Goal: Feedback & Contribution: Submit feedback/report problem

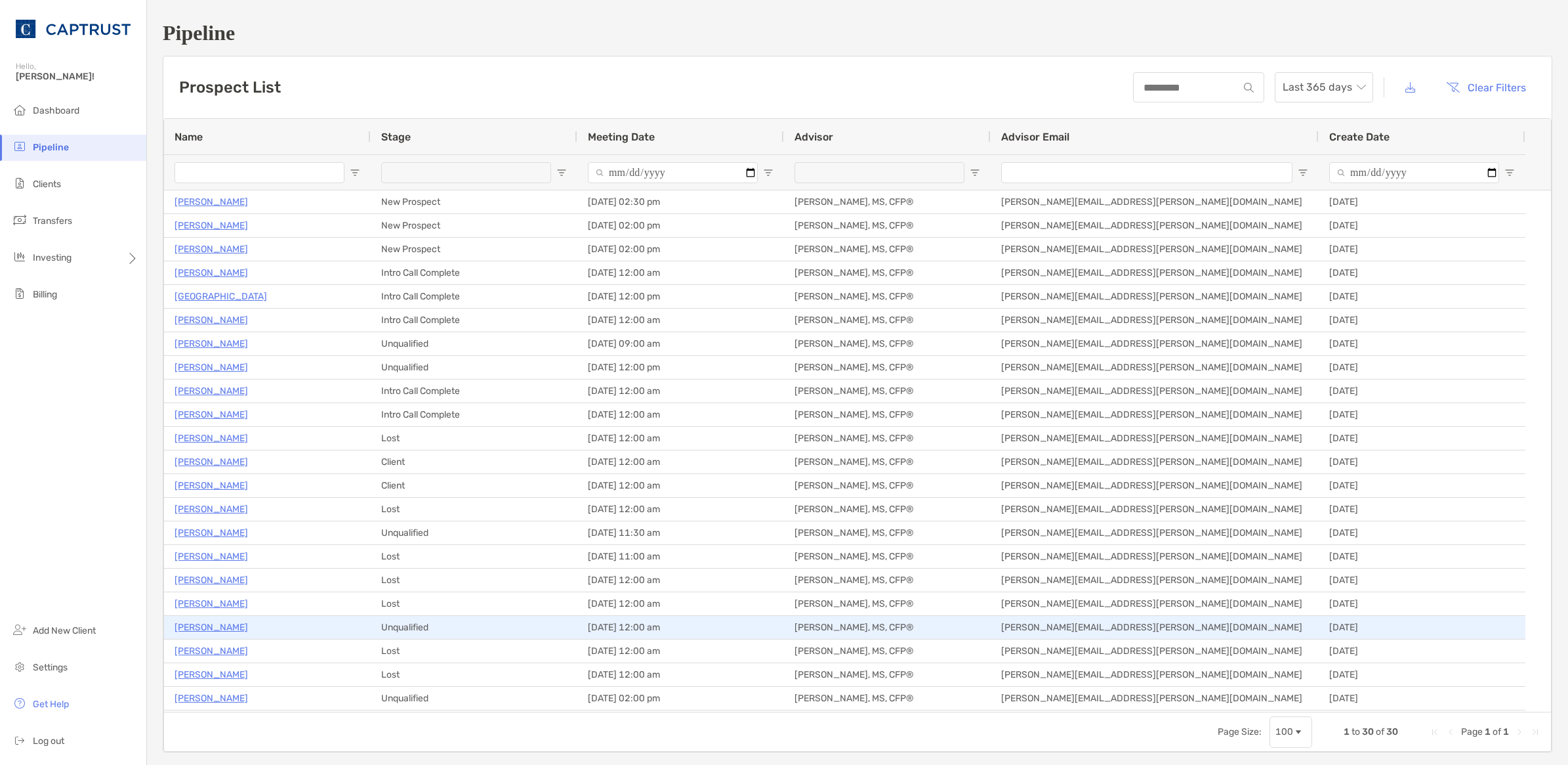
click at [1429, 622] on div "05/23/2025" at bounding box center [1423, 627] width 207 height 23
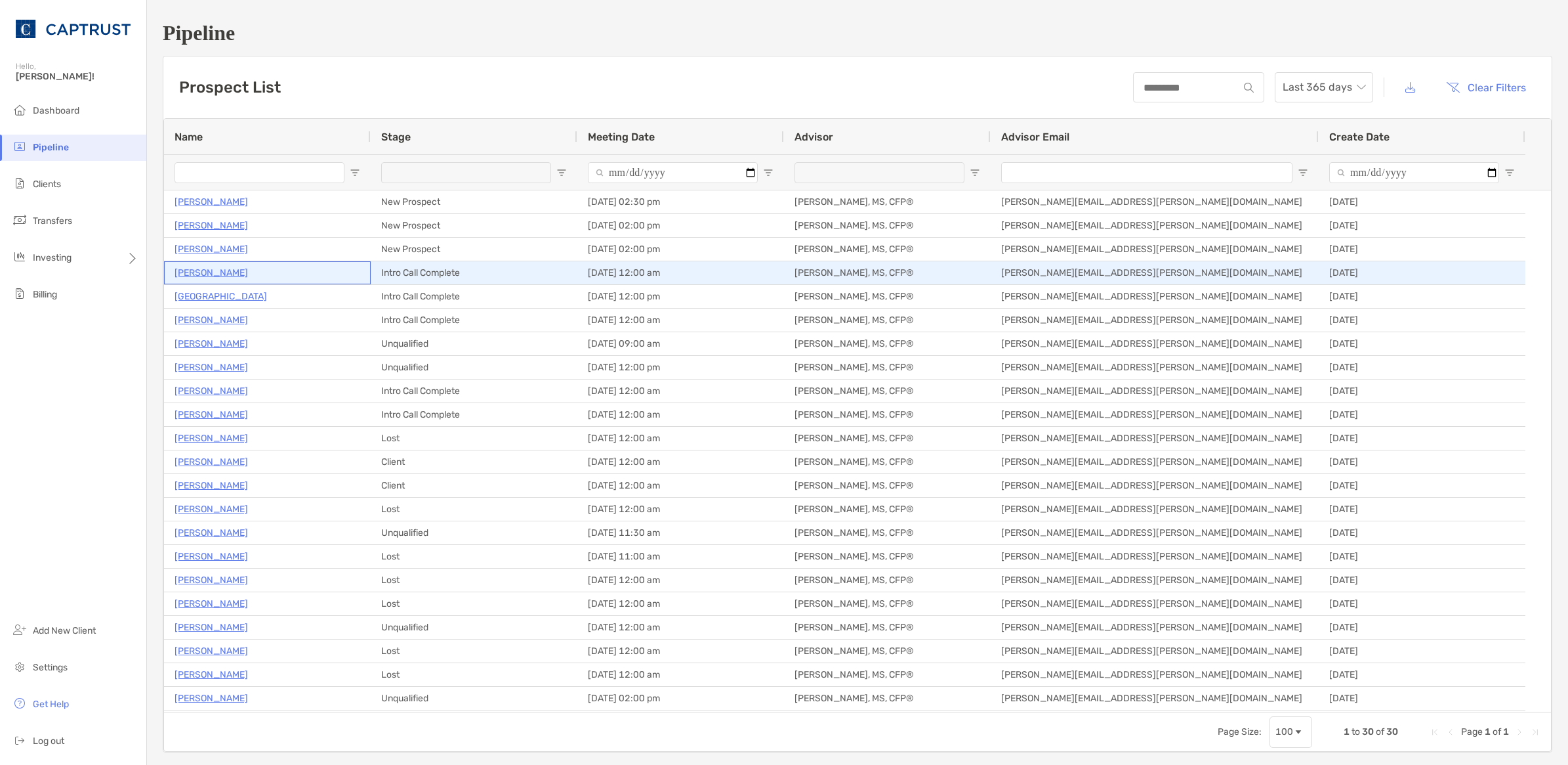
click at [191, 276] on p "[PERSON_NAME]" at bounding box center [211, 273] width 73 height 16
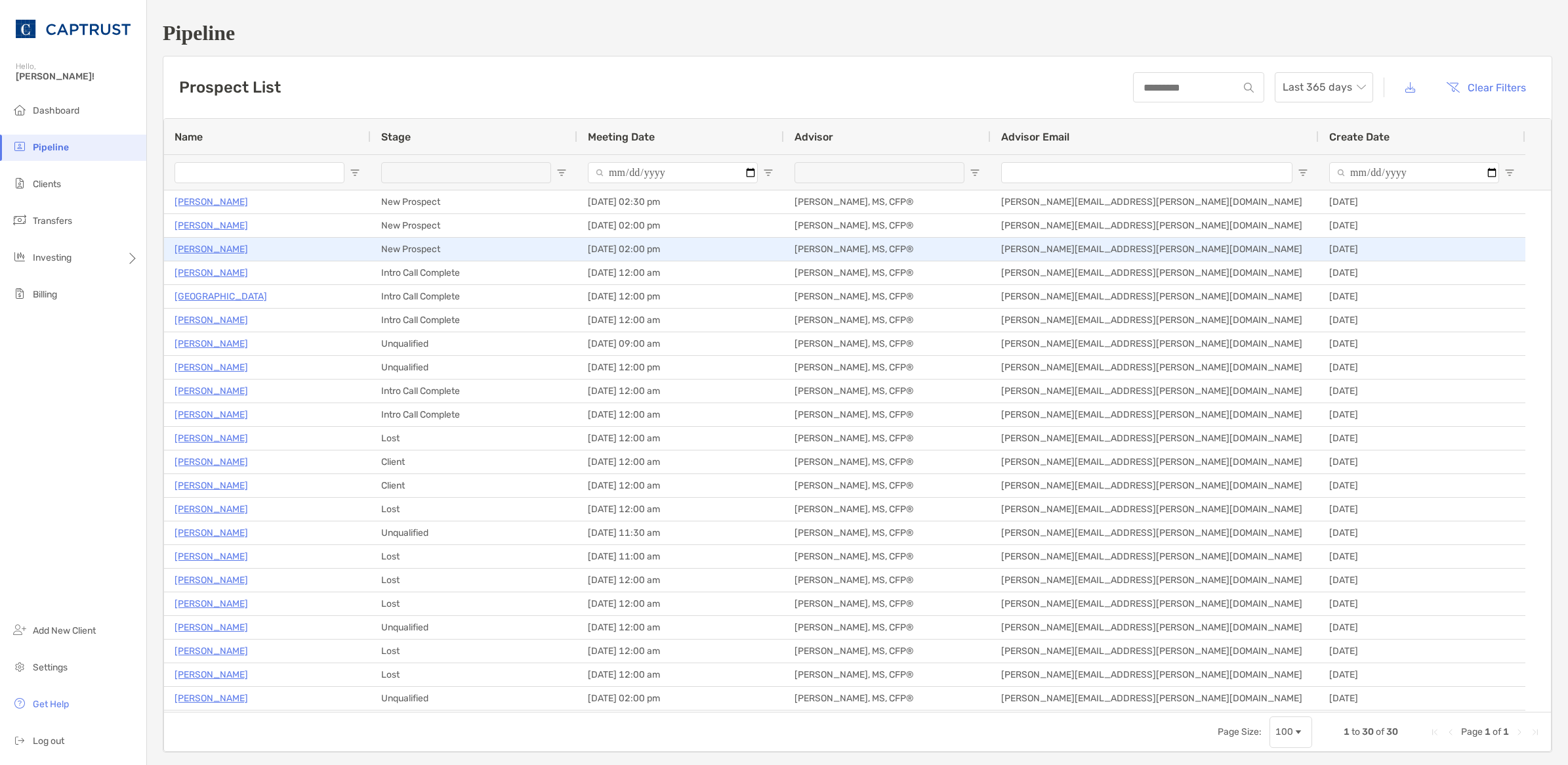
click at [211, 241] on p "Rhonda Manter" at bounding box center [211, 249] width 73 height 16
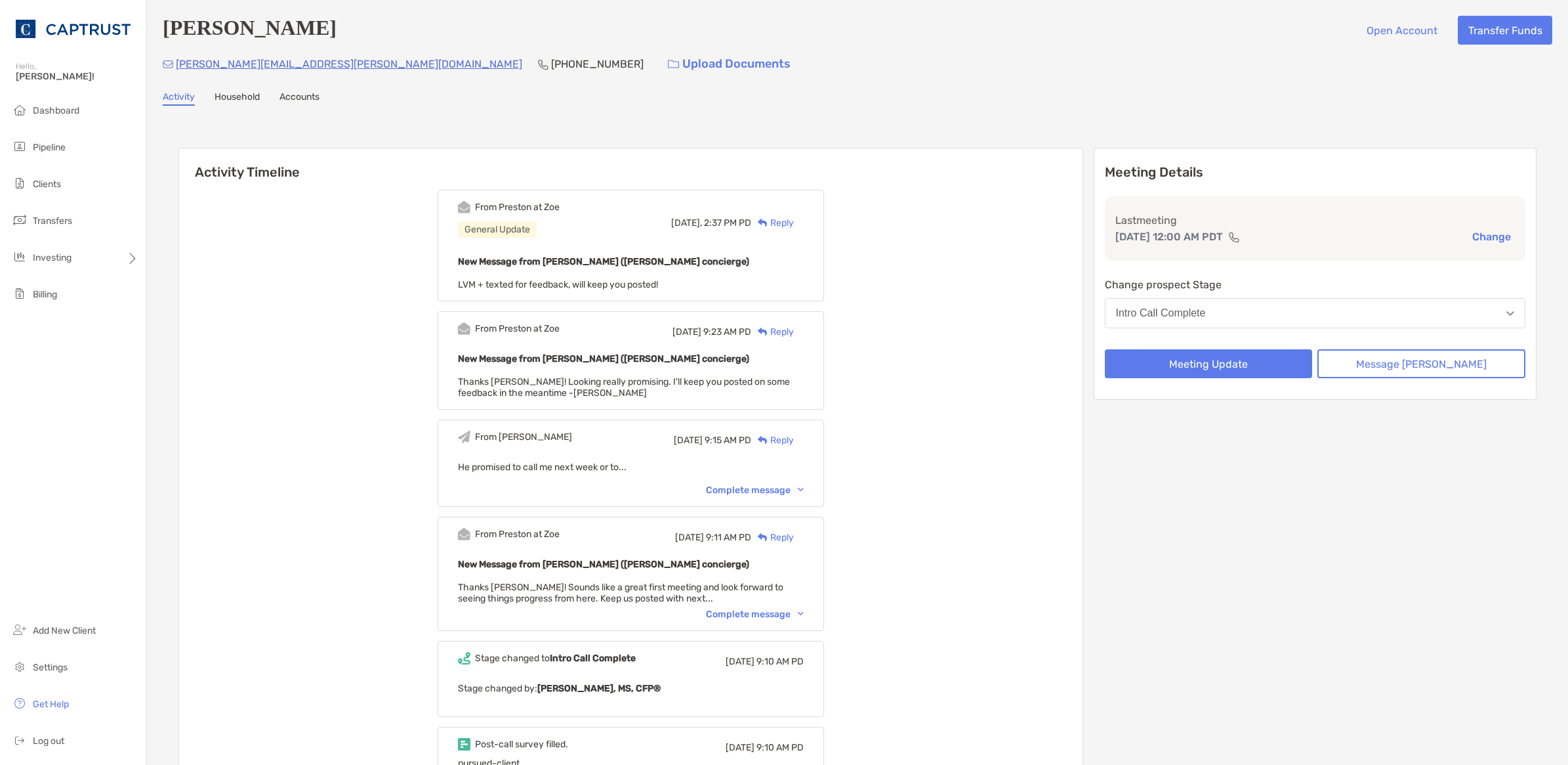
scroll to position [437, 0]
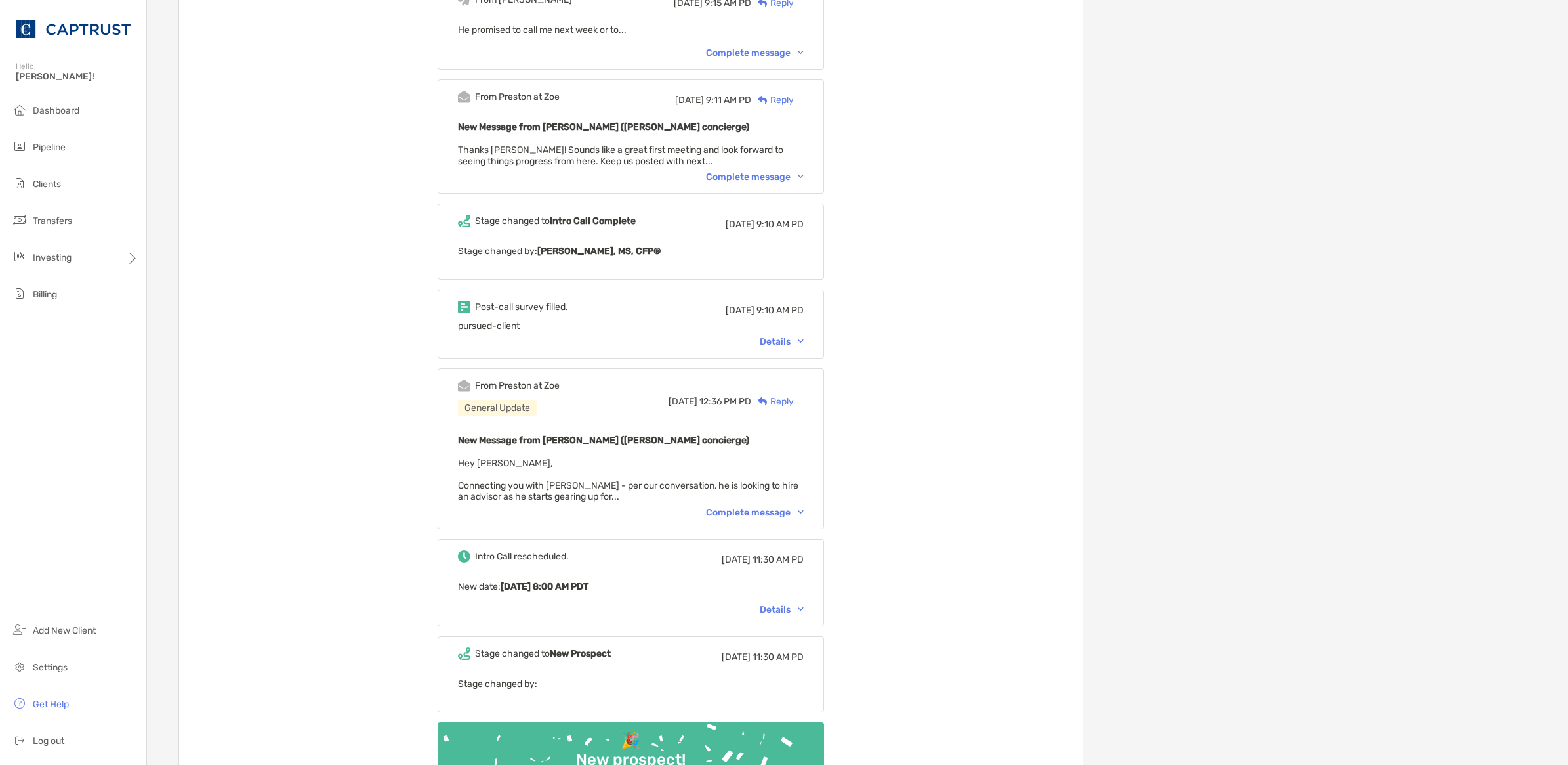
click at [804, 336] on div "Details" at bounding box center [781, 341] width 44 height 12
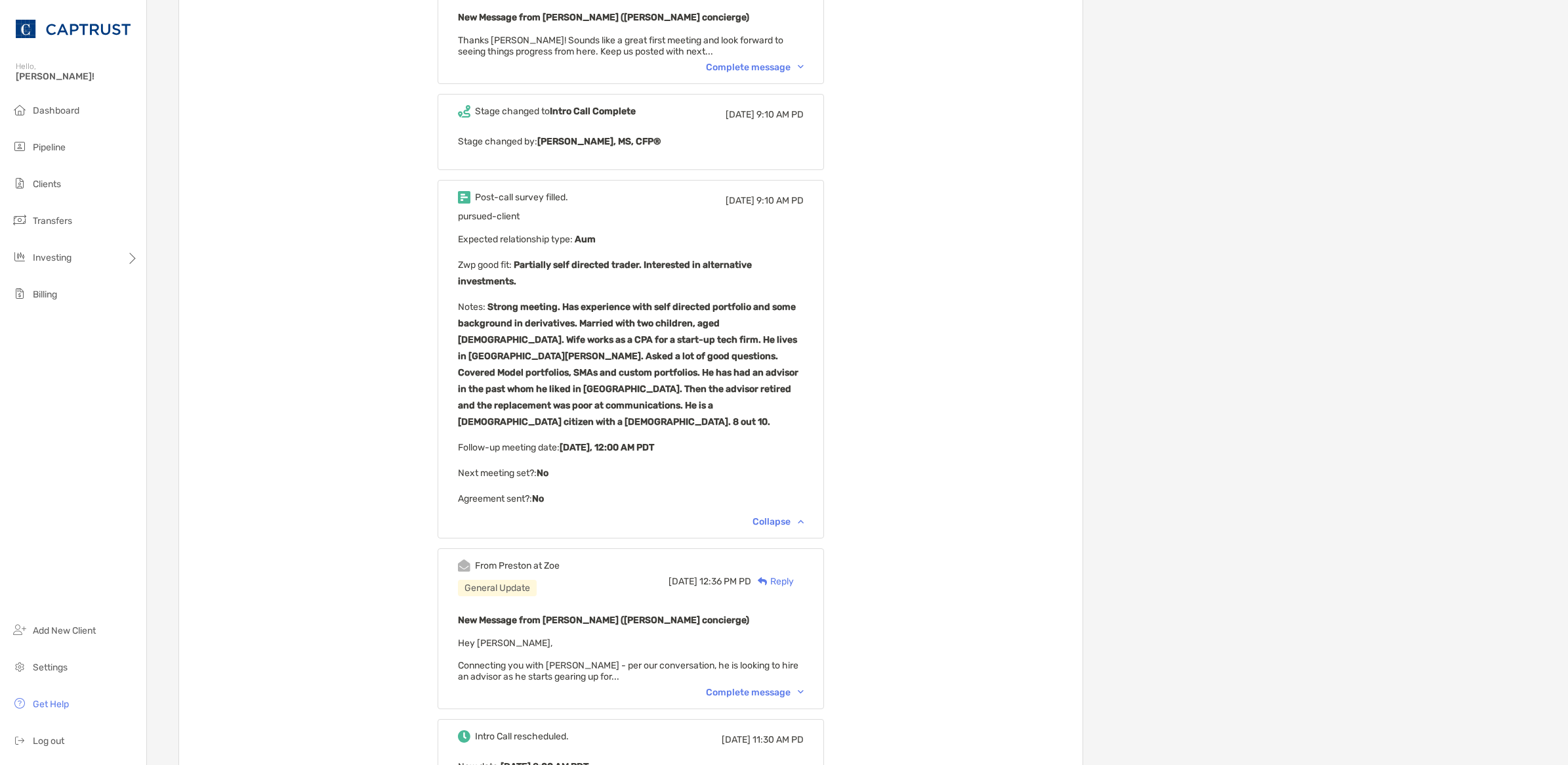
scroll to position [968, 0]
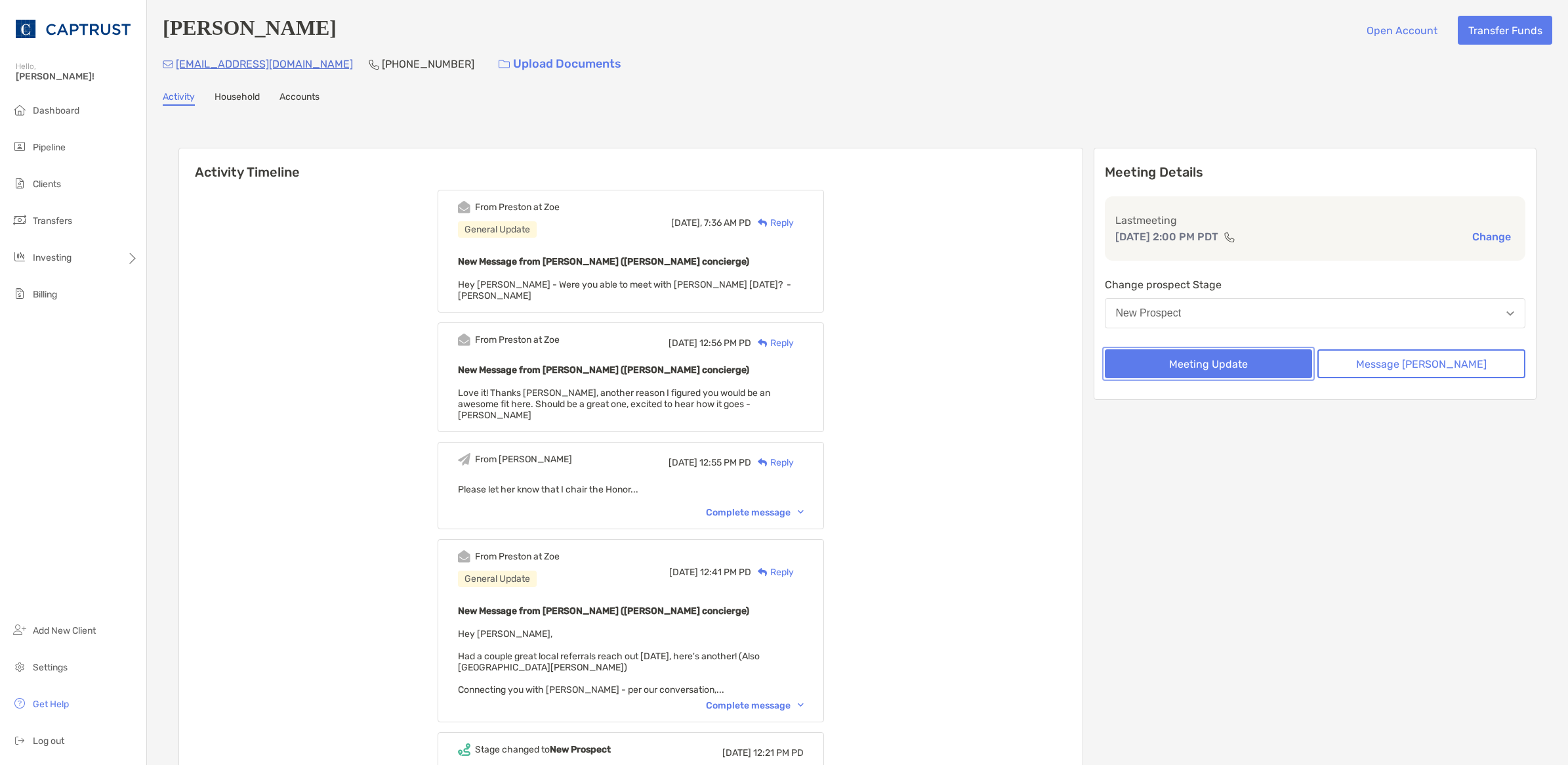
click at [1261, 365] on button "Meeting Update" at bounding box center [1209, 364] width 208 height 29
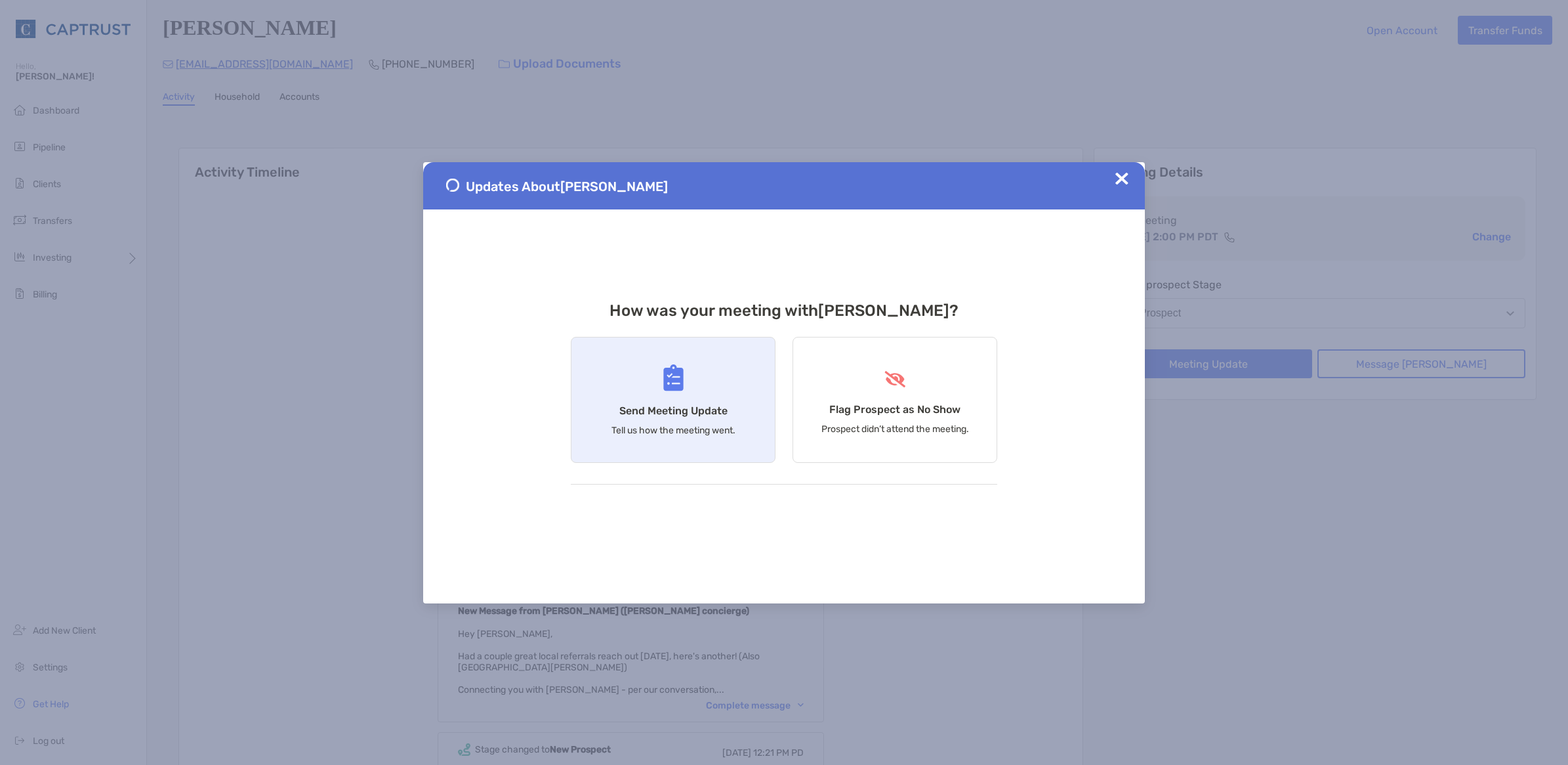
click at [697, 396] on div "Send Meeting Update Tell us how the meeting went." at bounding box center [673, 399] width 205 height 126
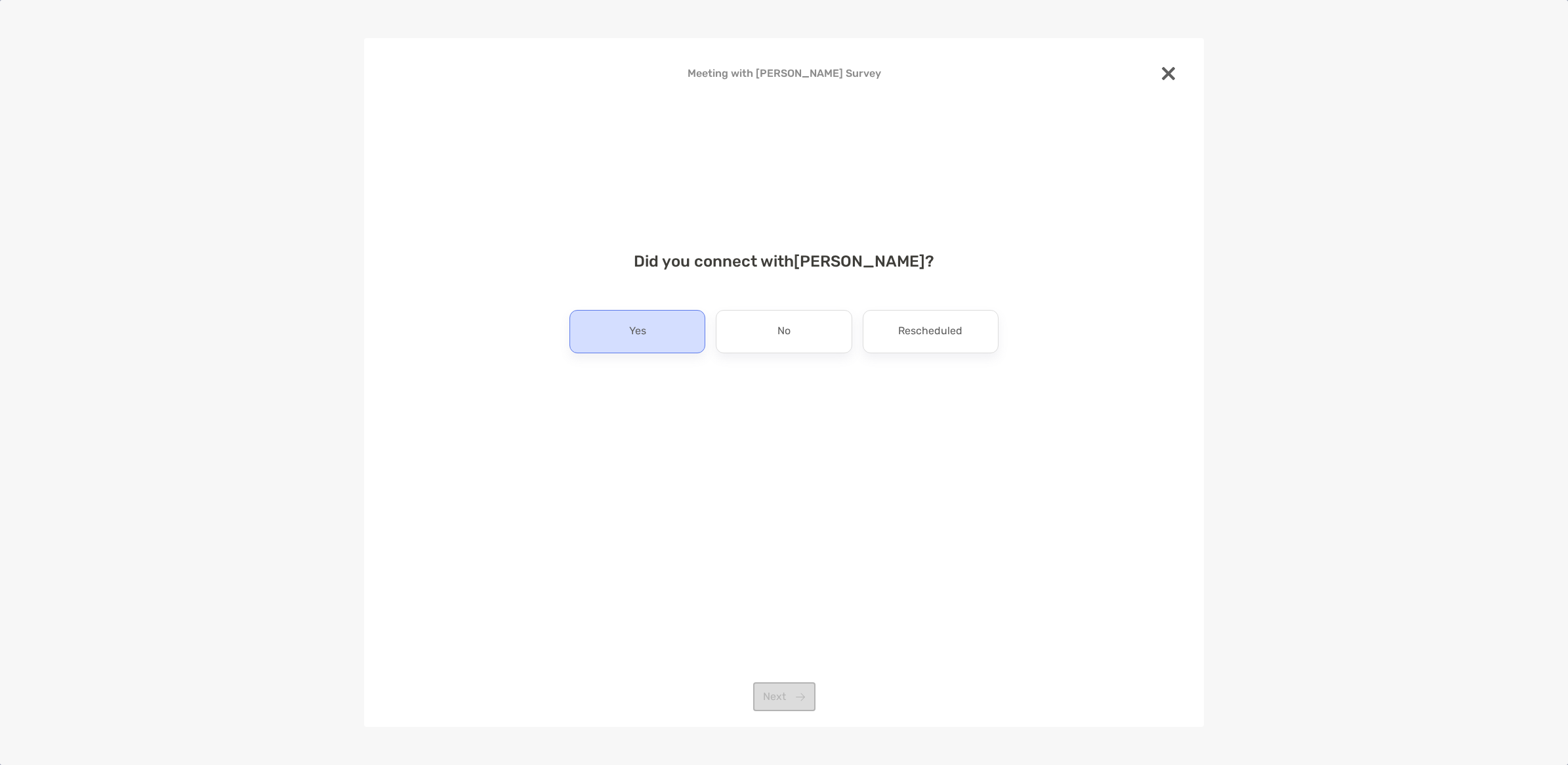
click at [595, 327] on div "Yes" at bounding box center [637, 331] width 135 height 44
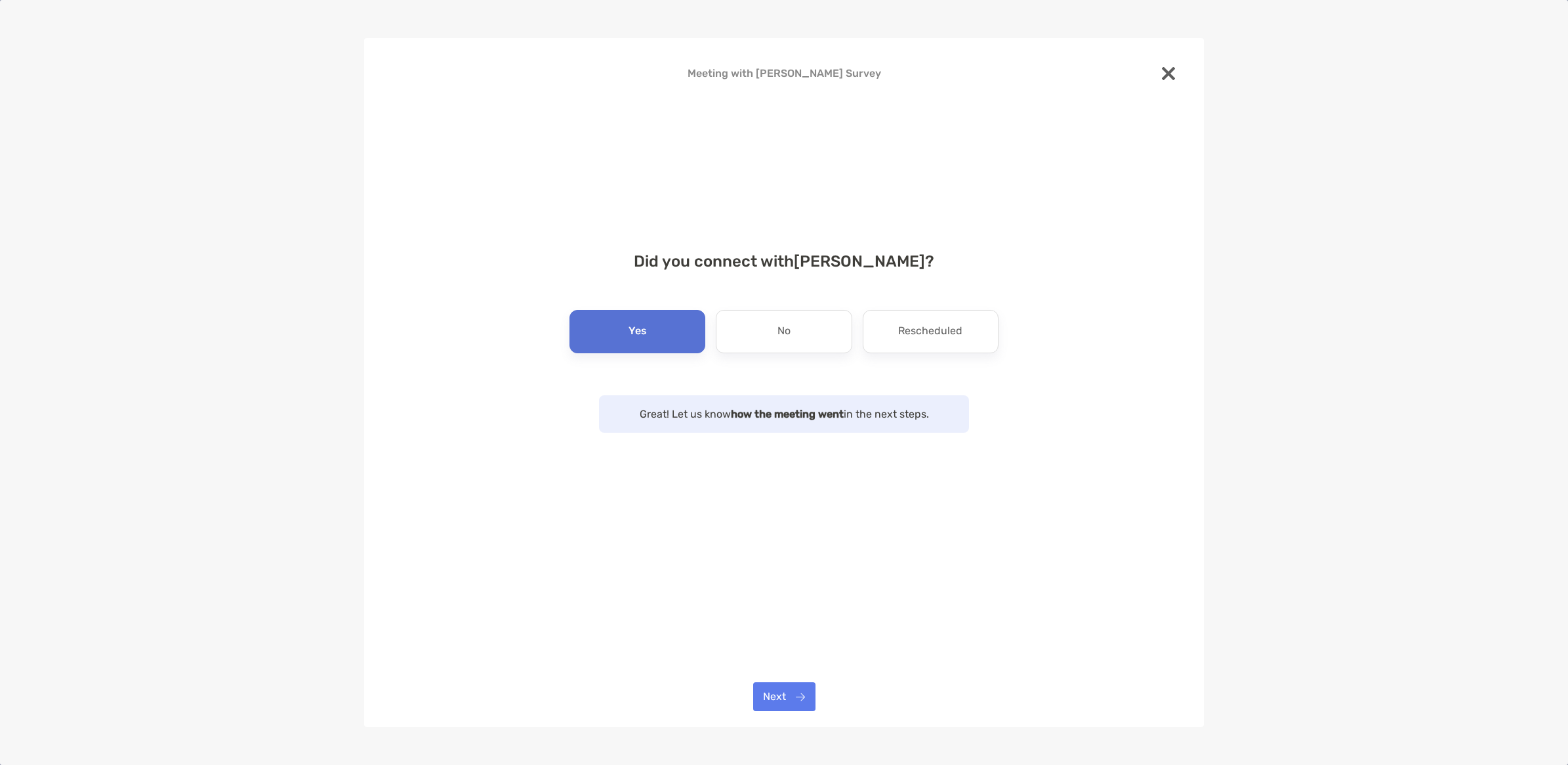
click at [644, 326] on p "Yes" at bounding box center [637, 332] width 19 height 21
click at [778, 696] on button "Next" at bounding box center [784, 696] width 62 height 29
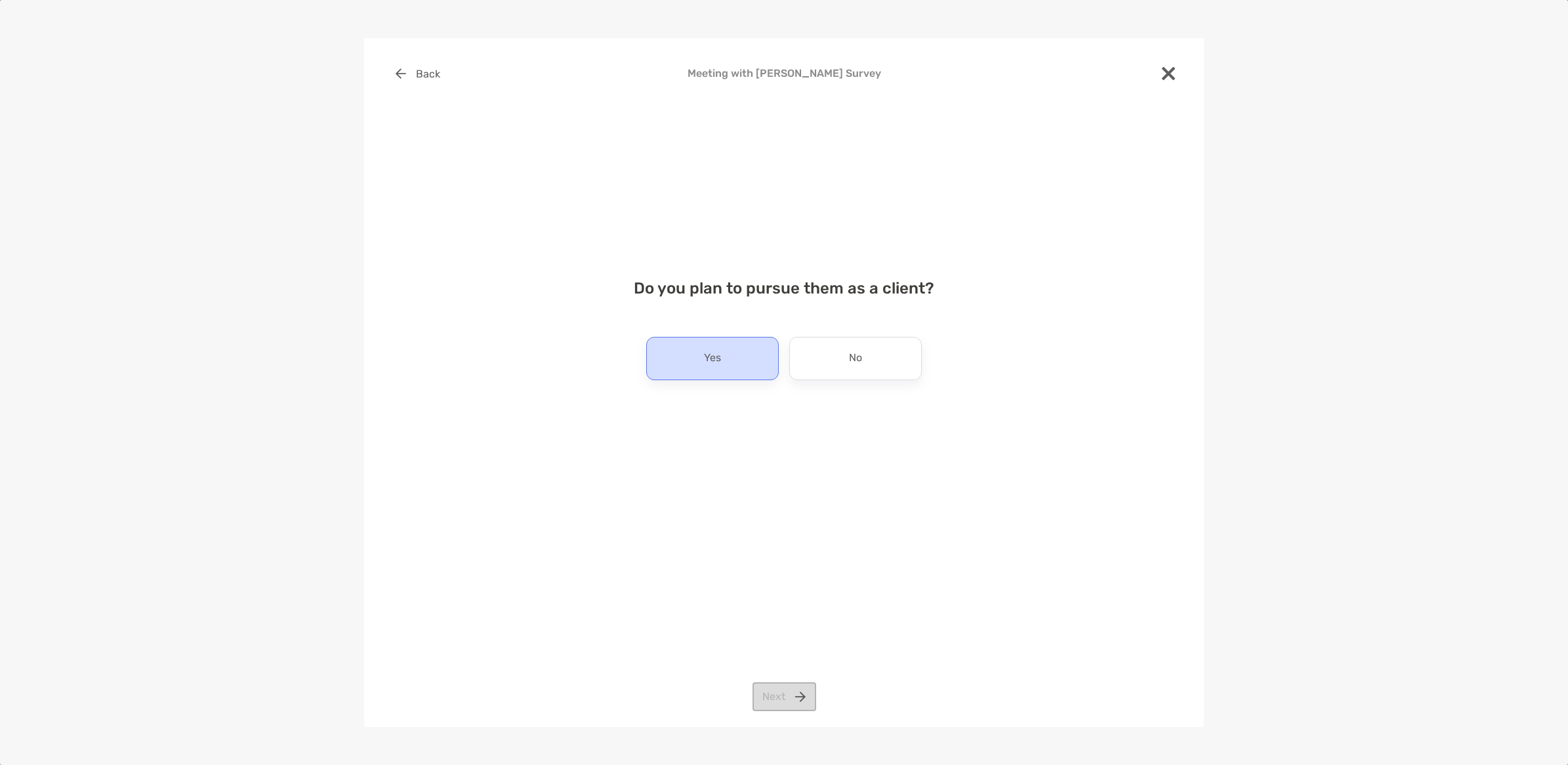
click at [722, 357] on div "Yes" at bounding box center [712, 358] width 133 height 44
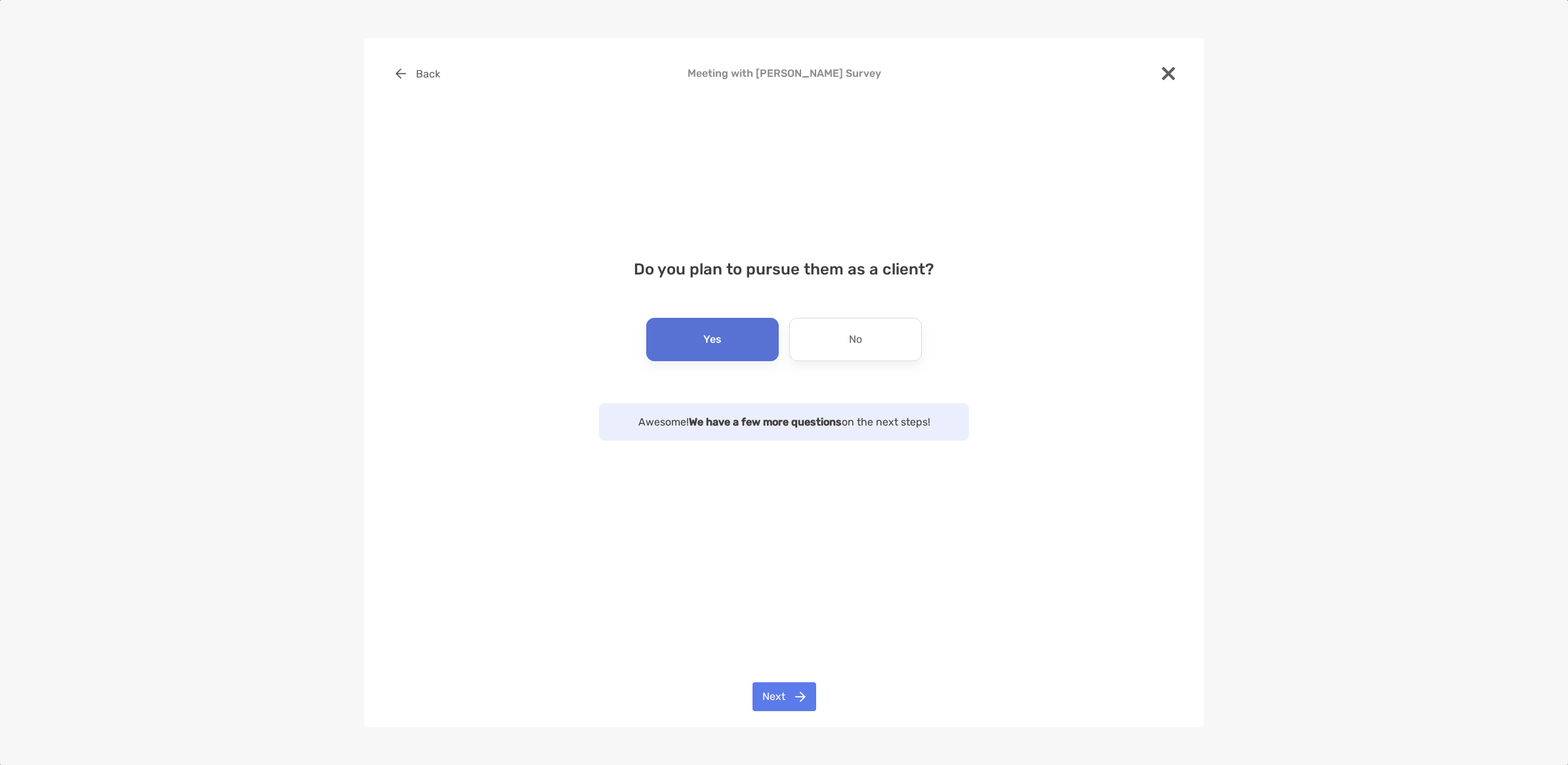
click at [727, 344] on div "Yes" at bounding box center [712, 339] width 133 height 44
click at [772, 694] on button "Next" at bounding box center [784, 696] width 63 height 29
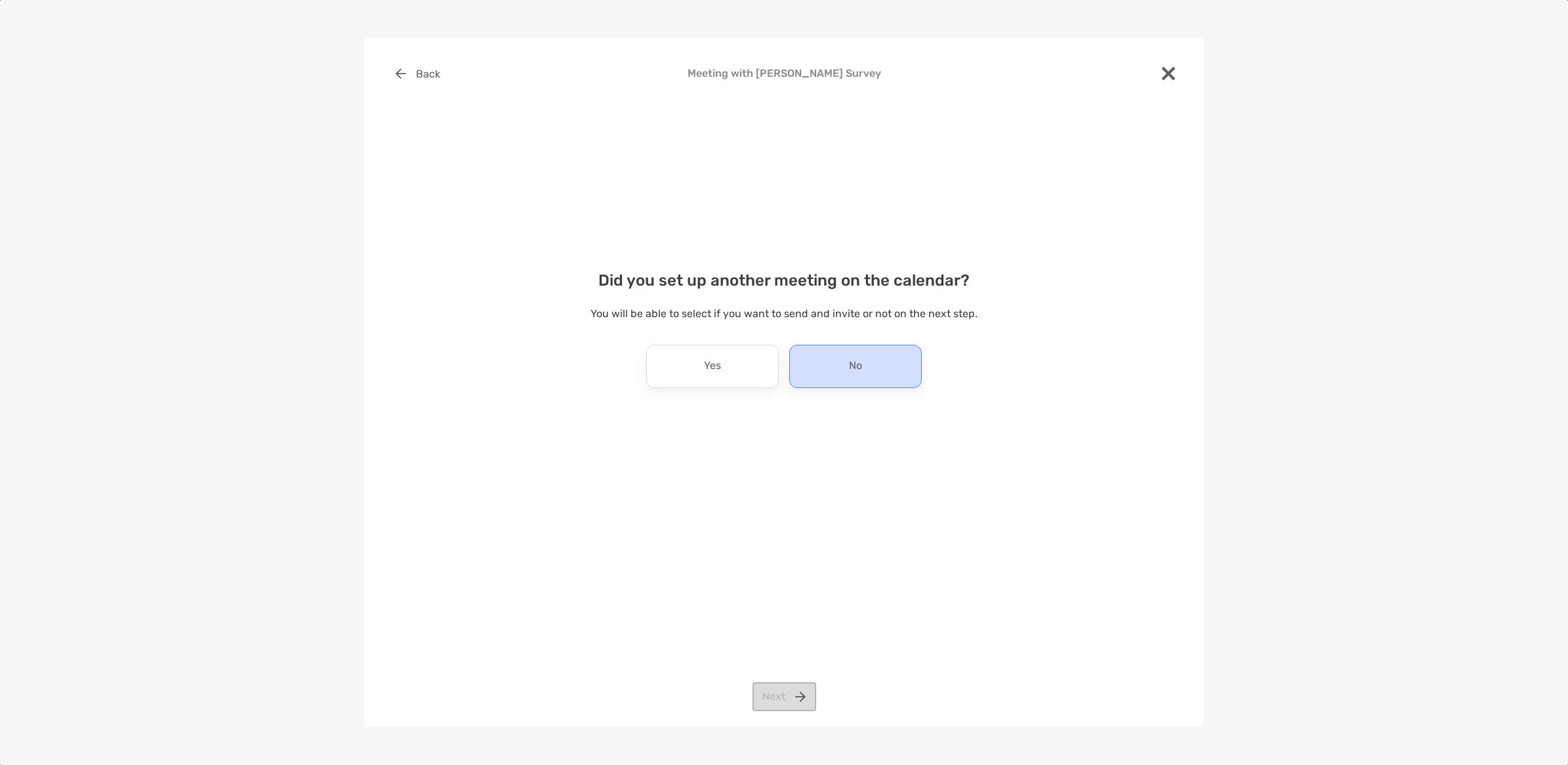
click at [854, 365] on p "No" at bounding box center [856, 366] width 13 height 21
click at [772, 699] on button "Next" at bounding box center [784, 696] width 63 height 29
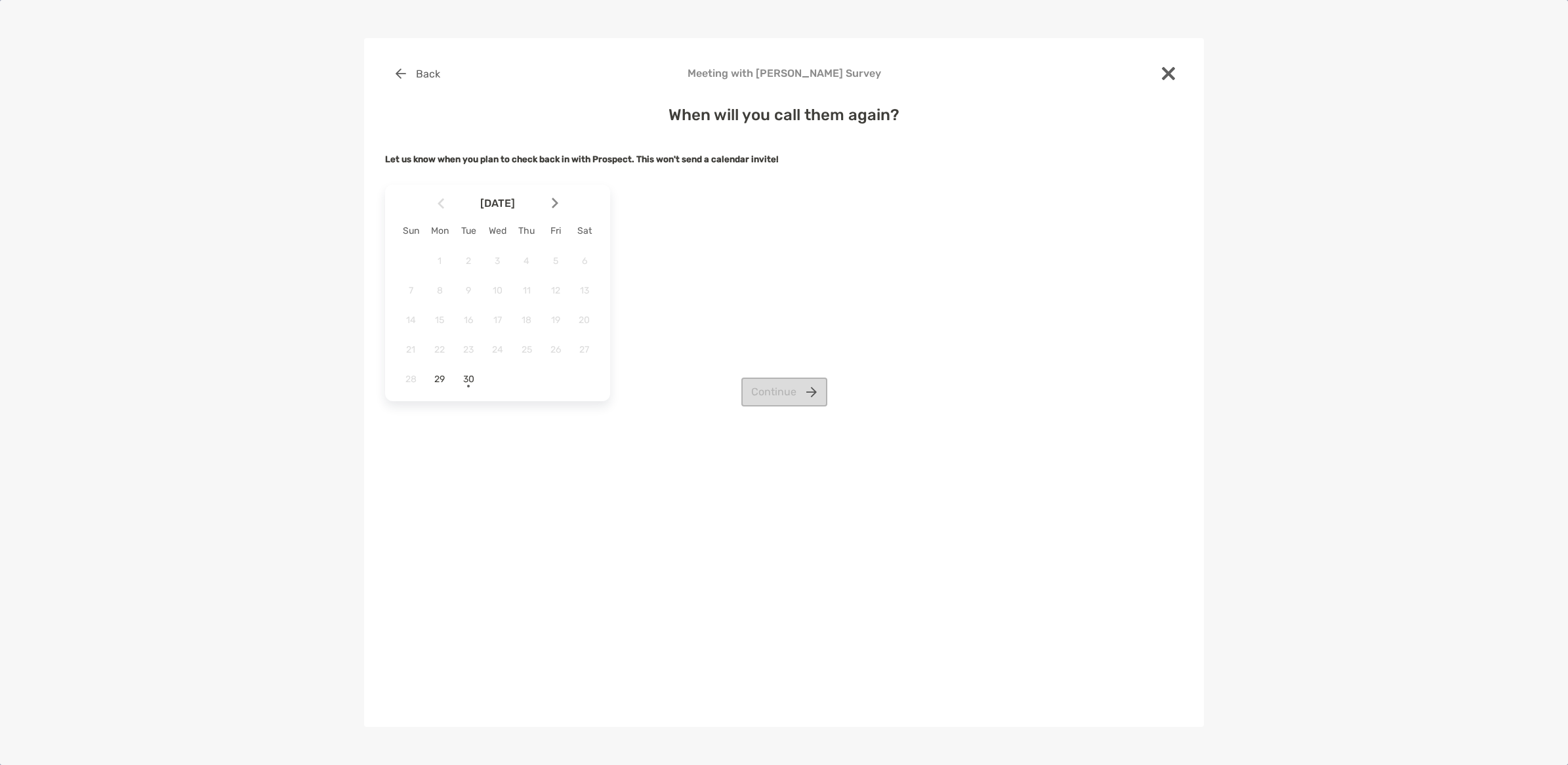
click at [549, 205] on div at bounding box center [560, 203] width 22 height 29
click at [441, 289] on span "6" at bounding box center [439, 290] width 22 height 12
click at [769, 399] on button "Continue" at bounding box center [784, 391] width 86 height 29
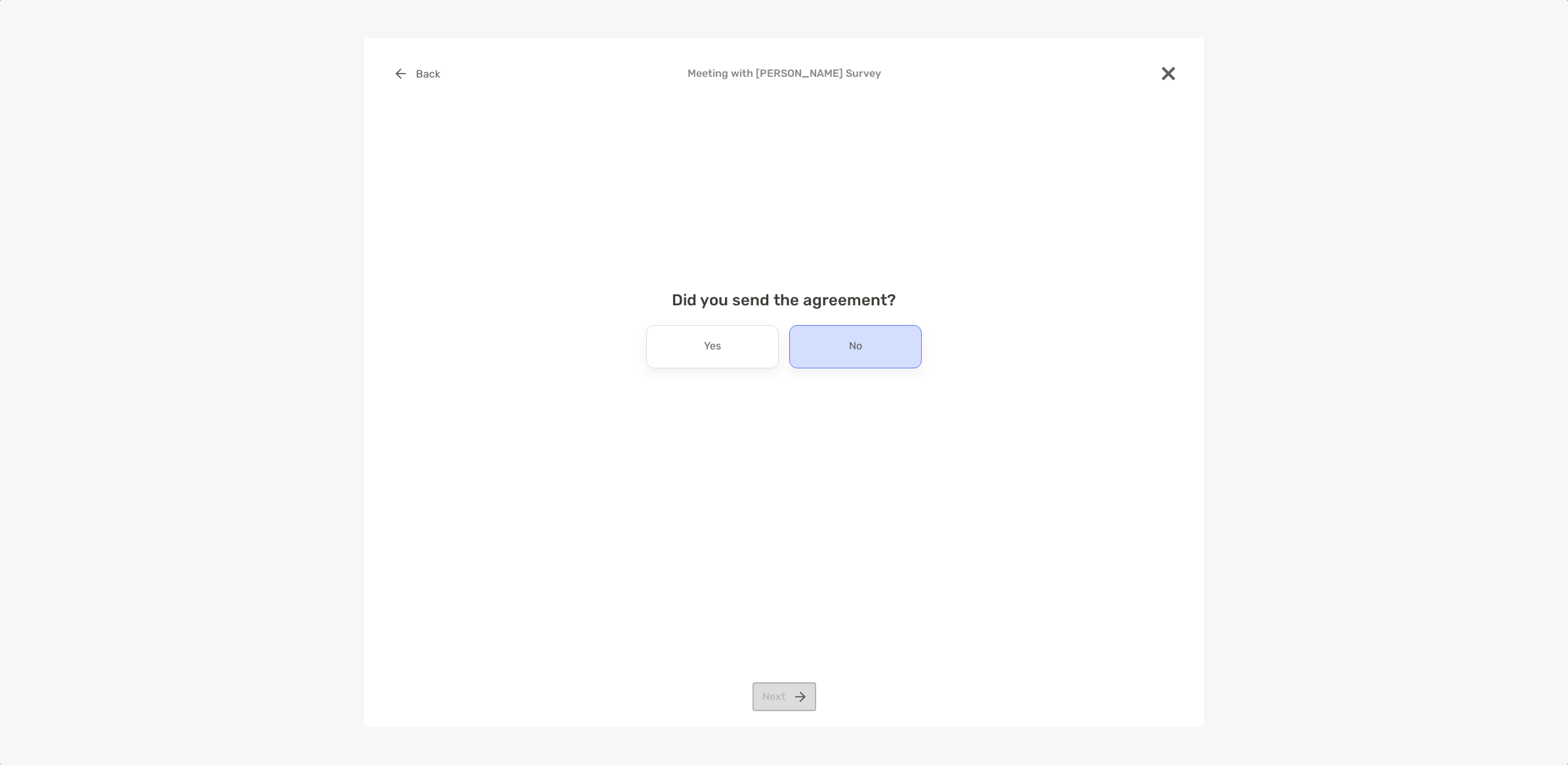
drag, startPoint x: 867, startPoint y: 351, endPoint x: 844, endPoint y: 361, distance: 25.1
click at [865, 352] on div "No" at bounding box center [856, 346] width 133 height 44
click at [769, 697] on button "Next" at bounding box center [784, 696] width 63 height 29
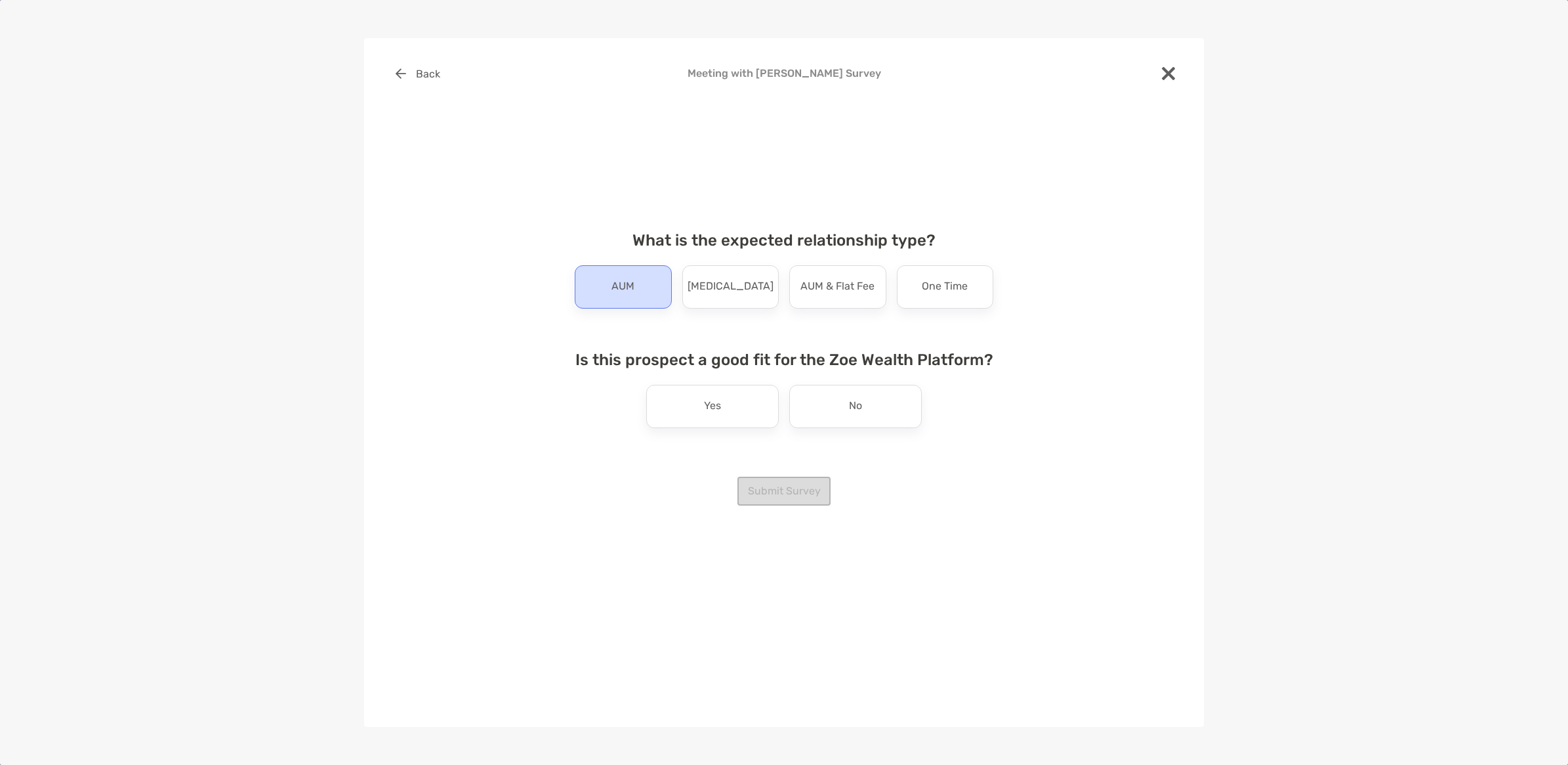
click at [615, 297] on div "AUM" at bounding box center [623, 286] width 97 height 44
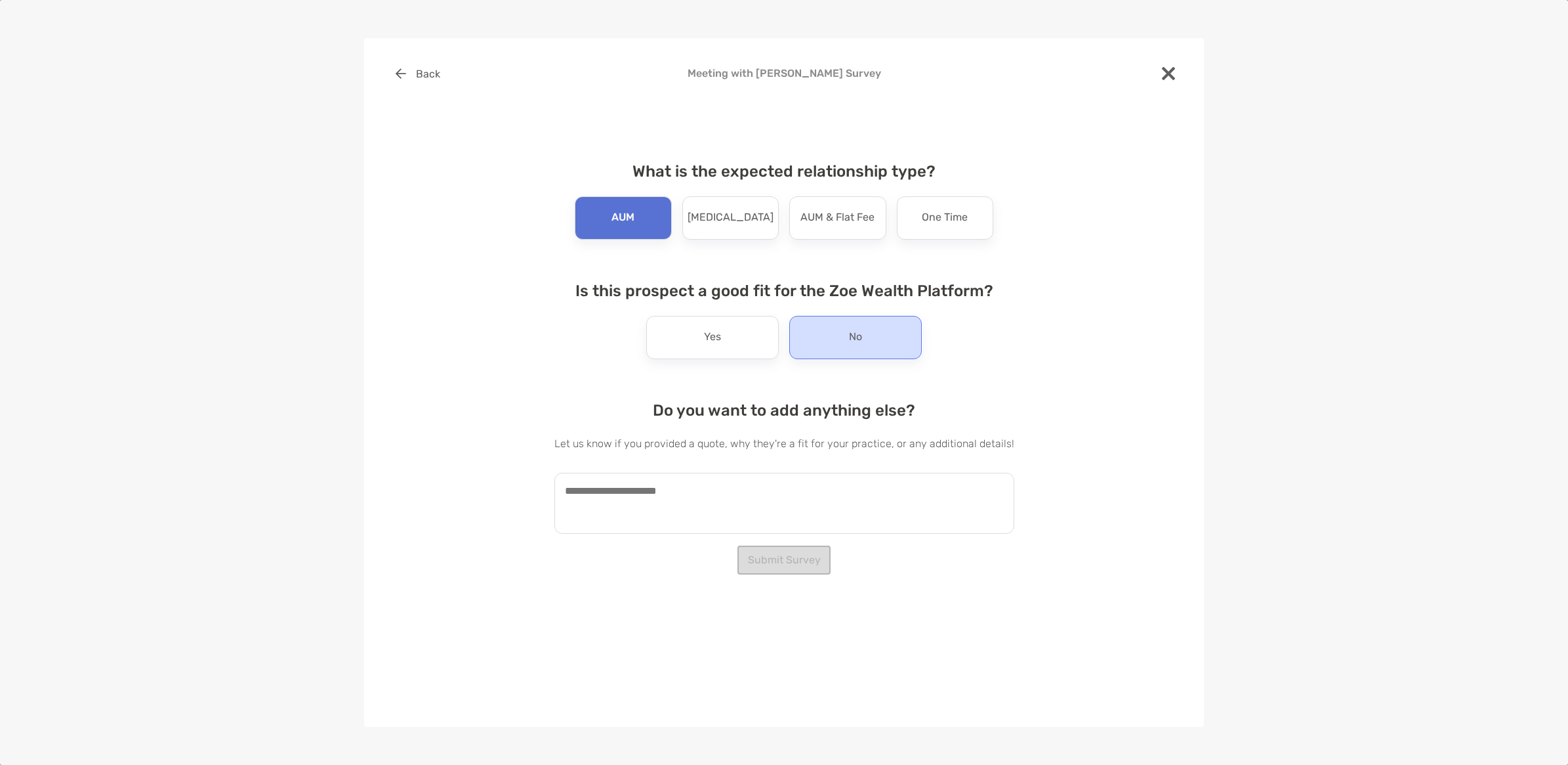
click at [876, 338] on div "No" at bounding box center [856, 337] width 133 height 44
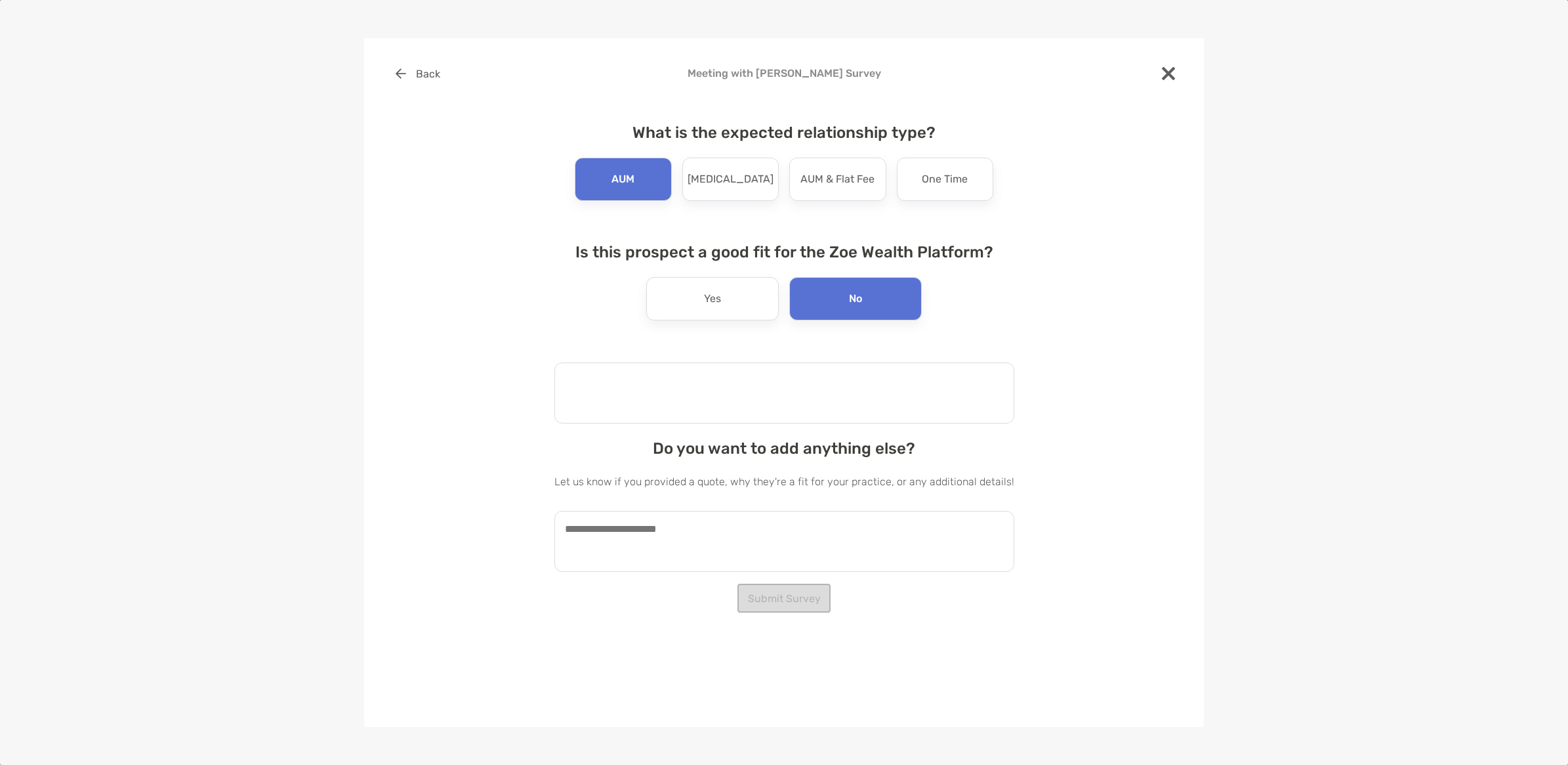
click at [693, 390] on textarea at bounding box center [784, 392] width 460 height 61
type textarea "**********"
click at [732, 406] on textarea "**********" at bounding box center [777, 392] width 447 height 61
drag, startPoint x: 658, startPoint y: 398, endPoint x: 561, endPoint y: 352, distance: 107.4
click at [561, 352] on div "**********" at bounding box center [784, 342] width 460 height 469
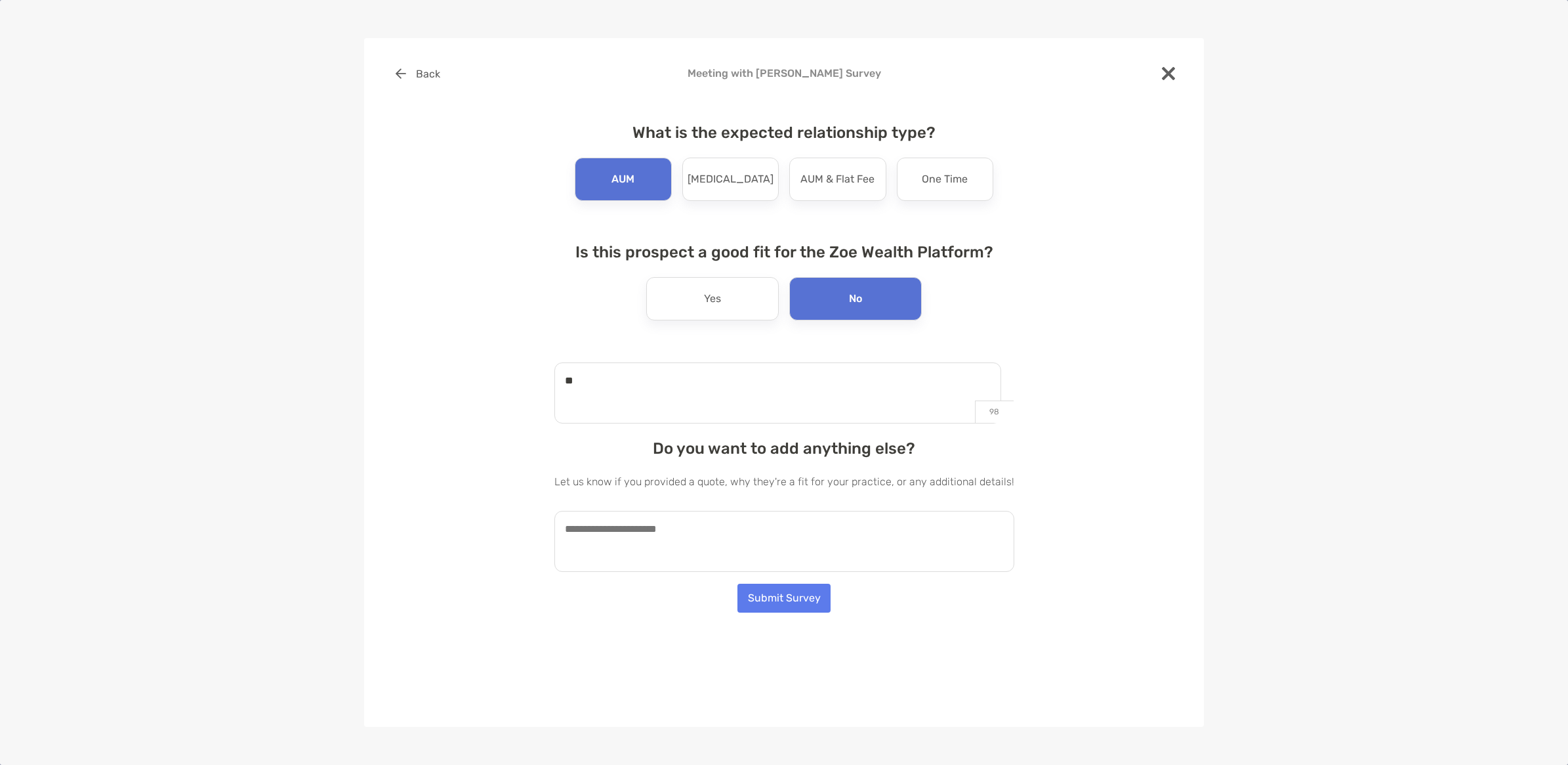
type textarea "*"
type textarea "**********"
click at [735, 536] on textarea at bounding box center [784, 541] width 460 height 61
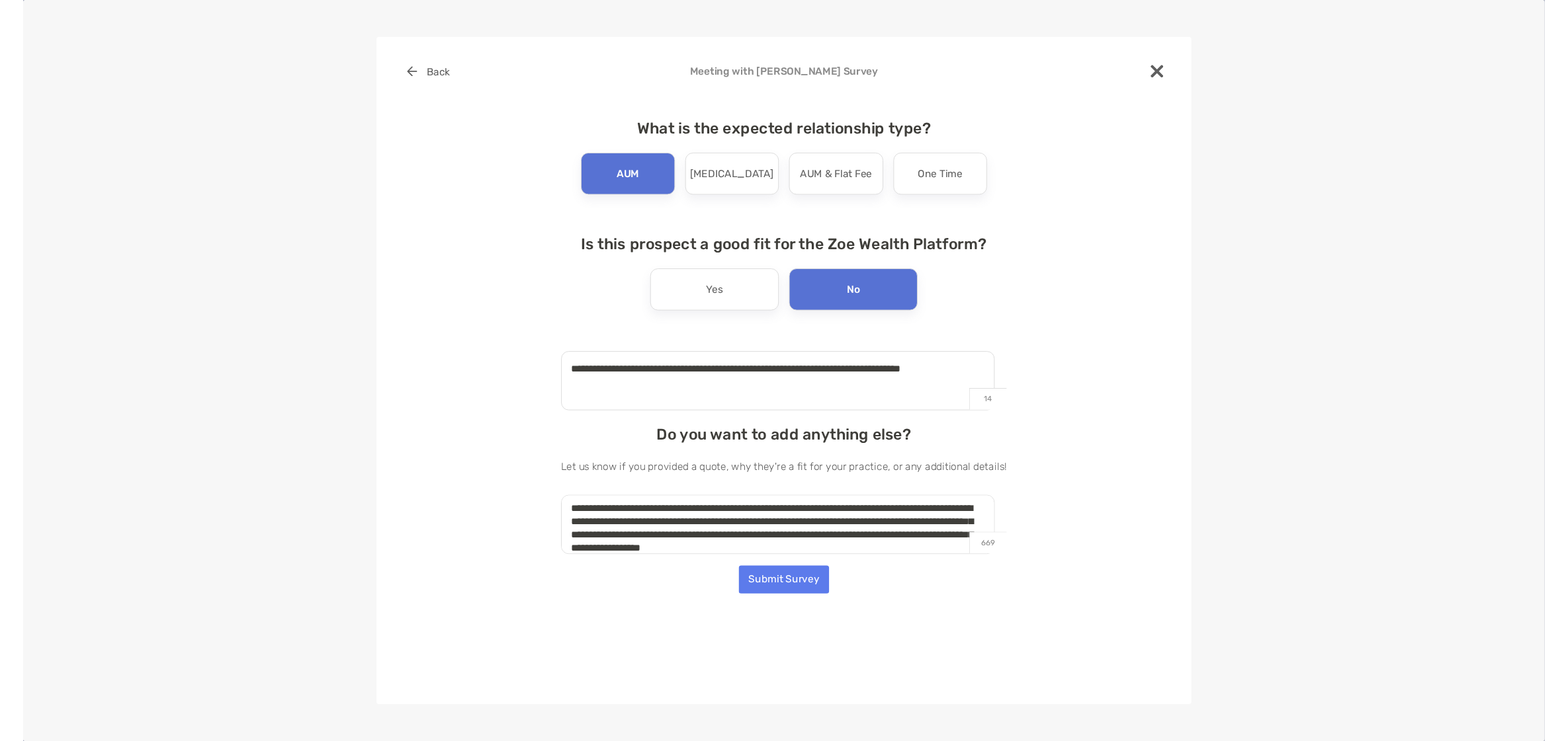
scroll to position [19, 0]
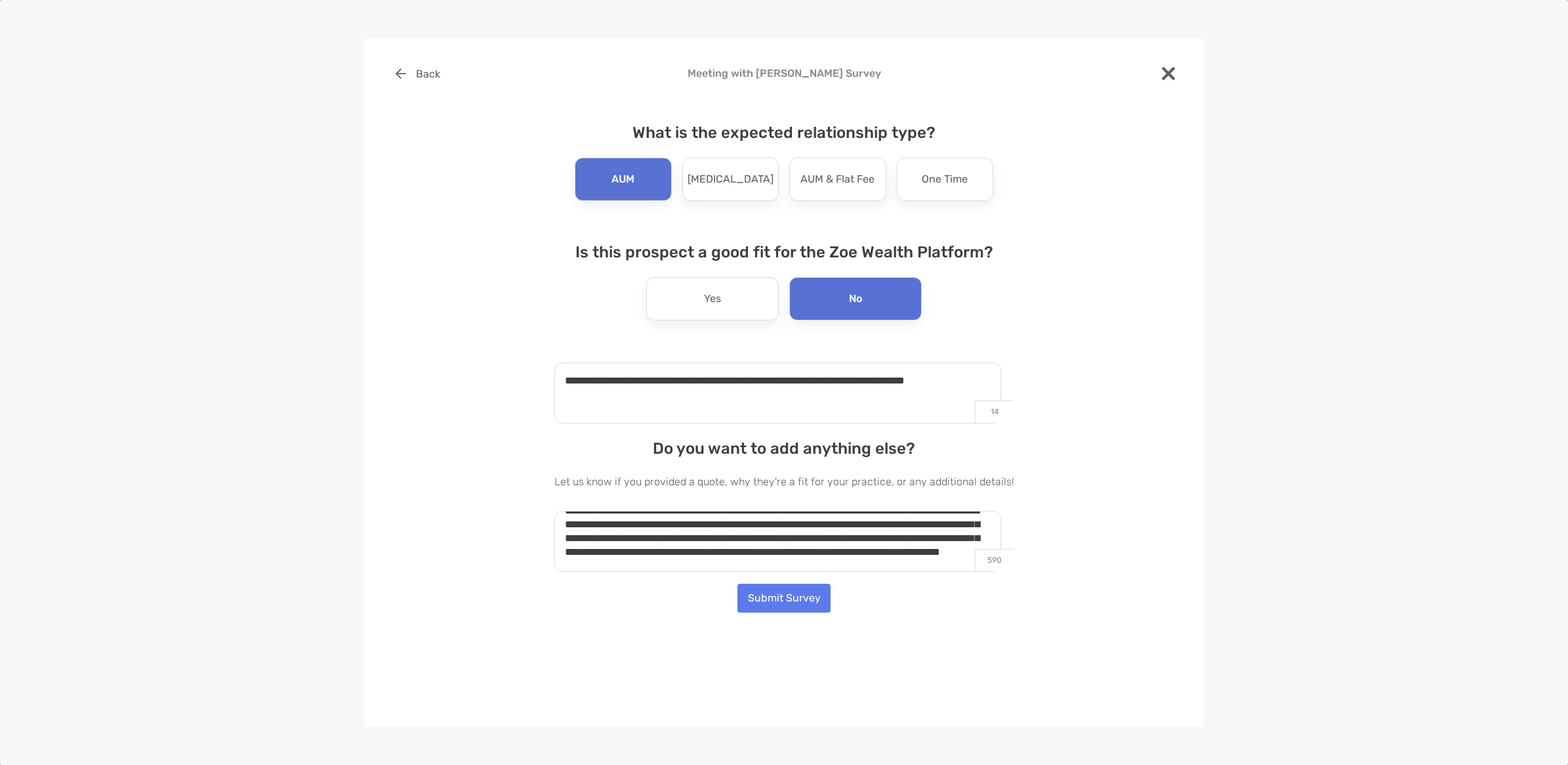
type textarea "**********"
click at [782, 597] on button "Submit Survey" at bounding box center [784, 597] width 94 height 29
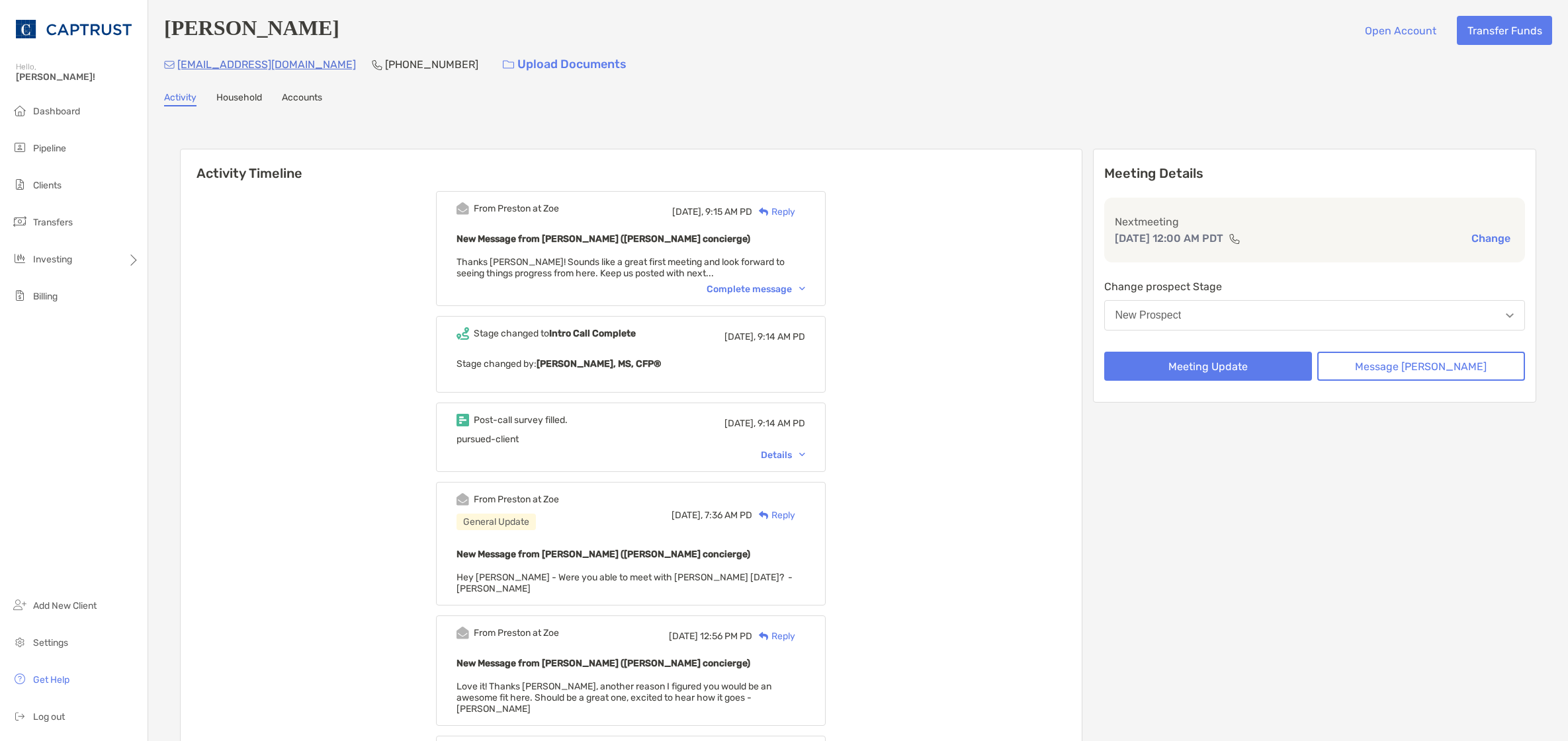
drag, startPoint x: 616, startPoint y: 93, endPoint x: 598, endPoint y: 92, distance: 18.0
click at [616, 93] on div "Activity Household Accounts" at bounding box center [858, 99] width 1387 height 14
